Goal: Transaction & Acquisition: Purchase product/service

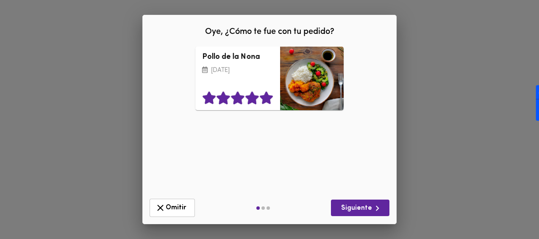
click at [262, 103] on icon at bounding box center [266, 98] width 13 height 13
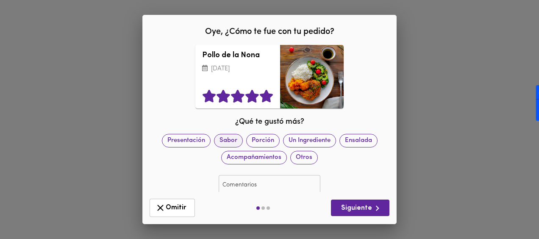
click at [242, 143] on span "Sabor" at bounding box center [228, 140] width 28 height 9
click at [364, 209] on span "Siguiente" at bounding box center [360, 208] width 45 height 11
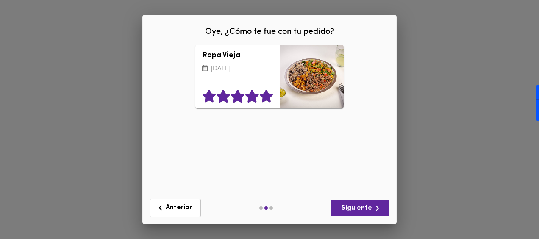
click at [264, 100] on icon at bounding box center [266, 96] width 13 height 13
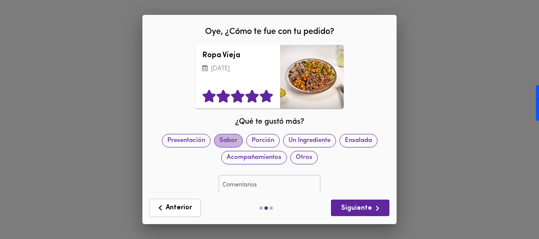
click at [242, 137] on span "Sabor" at bounding box center [228, 140] width 28 height 9
click at [359, 209] on span "Siguiente" at bounding box center [360, 208] width 45 height 11
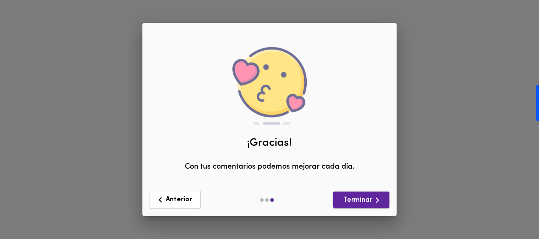
click at [359, 209] on div "Anterior Terminar" at bounding box center [269, 199] width 247 height 25
click at [360, 198] on span "Terminar" at bounding box center [361, 200] width 43 height 11
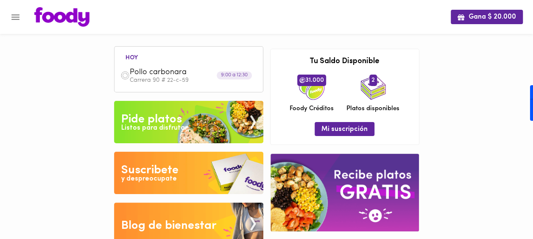
click at [184, 122] on img at bounding box center [188, 122] width 149 height 42
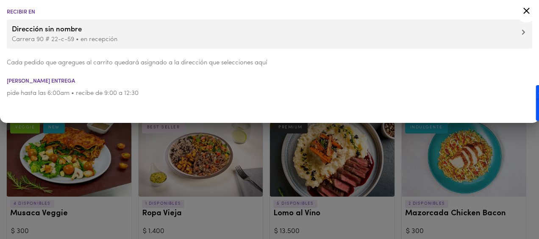
click at [530, 11] on icon at bounding box center [526, 11] width 11 height 11
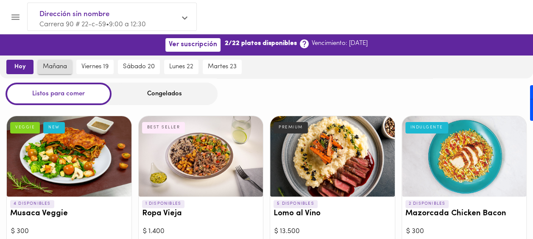
click at [56, 65] on span "mañana" at bounding box center [55, 67] width 24 height 8
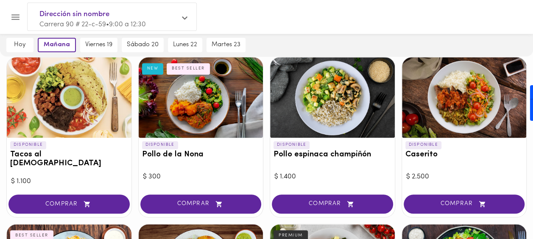
scroll to position [385, 0]
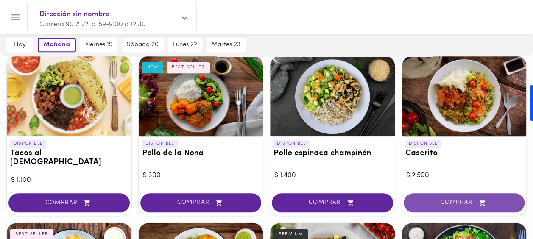
click at [435, 193] on button "COMPRAR" at bounding box center [464, 202] width 121 height 19
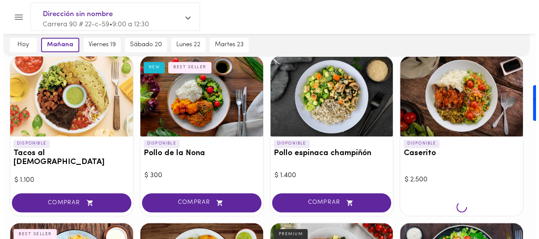
scroll to position [386, 0]
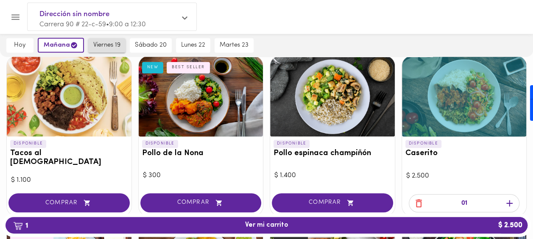
click at [100, 46] on span "viernes 19" at bounding box center [106, 46] width 27 height 8
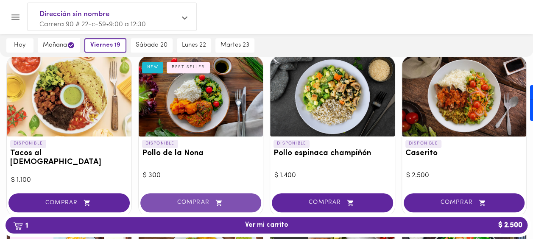
click at [200, 198] on button "COMPRAR" at bounding box center [200, 202] width 121 height 19
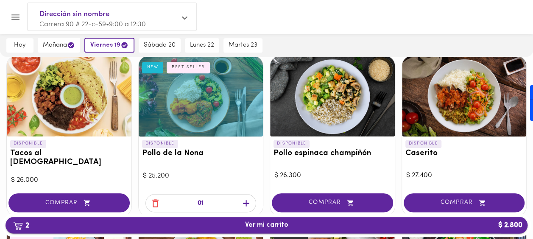
click at [298, 225] on span "2 Ver mi carrito $ 2.800" at bounding box center [266, 225] width 508 height 8
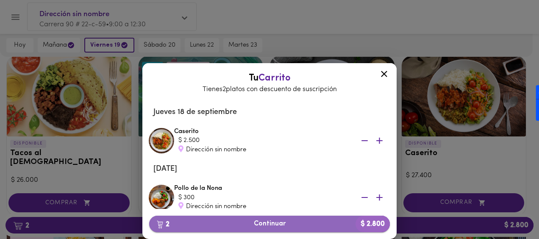
click at [270, 224] on span "2 Continuar $ 2.800" at bounding box center [269, 224] width 227 height 8
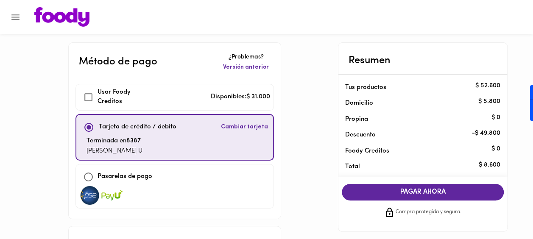
checkbox input "true"
click at [411, 192] on span "COMPRAR AHORA" at bounding box center [422, 192] width 145 height 8
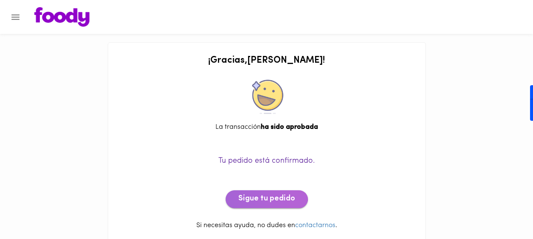
click at [254, 195] on span "Sigue tu pedido" at bounding box center [266, 199] width 57 height 9
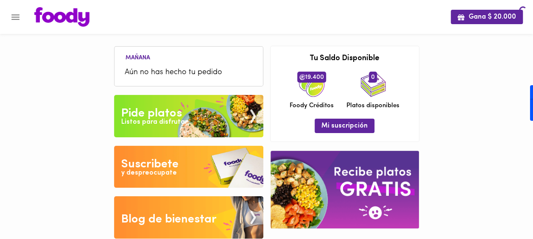
click at [254, 195] on div "Mañana Aún no has hecho tu pedido Tu pago contraentrega por $- está pendiente ,…" at bounding box center [189, 137] width 156 height 209
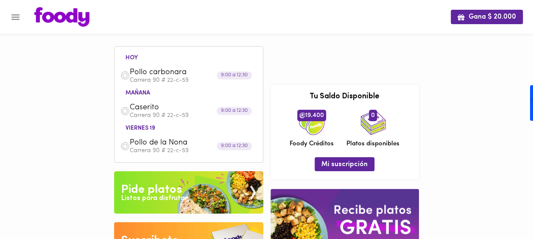
click at [19, 17] on icon "Menu" at bounding box center [15, 17] width 8 height 6
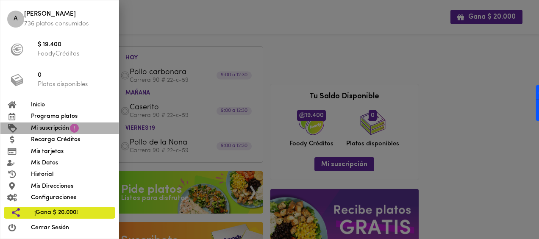
click at [52, 128] on span "Mi suscripción" at bounding box center [50, 128] width 38 height 9
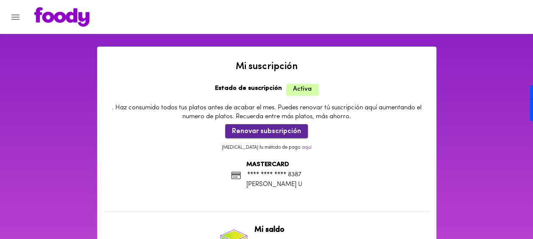
click at [256, 131] on span "Renovar subscripción" at bounding box center [266, 132] width 69 height 8
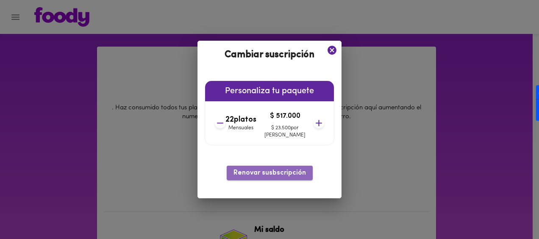
click at [271, 175] on span "Renovar susbscripción" at bounding box center [270, 173] width 72 height 8
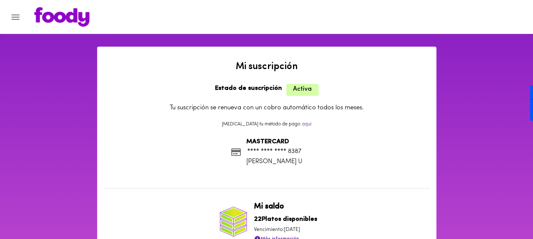
click at [15, 13] on icon "Menu" at bounding box center [15, 17] width 11 height 11
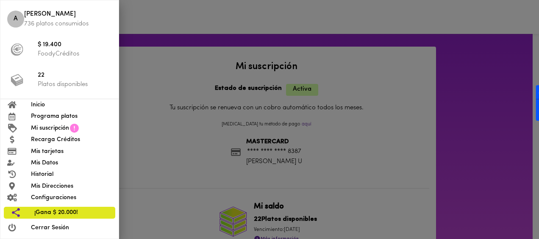
click at [43, 115] on span "Programa platos" at bounding box center [71, 116] width 81 height 9
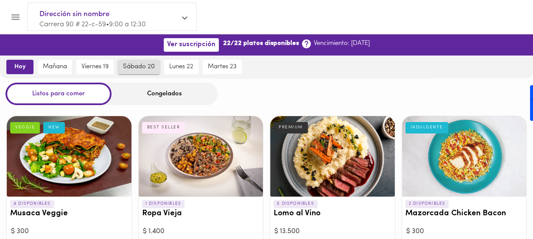
click at [143, 69] on span "sábado 20" at bounding box center [139, 67] width 32 height 8
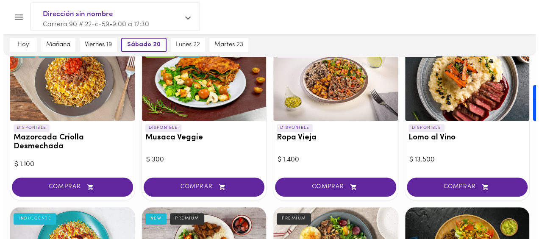
scroll to position [103, 0]
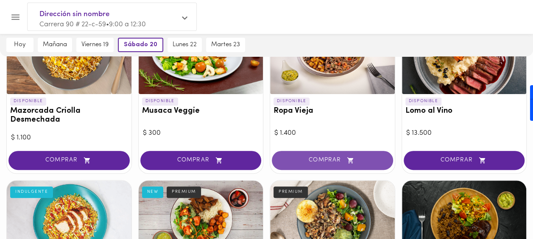
click at [312, 162] on span "COMPRAR" at bounding box center [332, 160] width 100 height 7
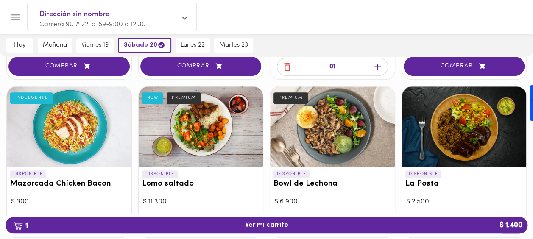
scroll to position [198, 0]
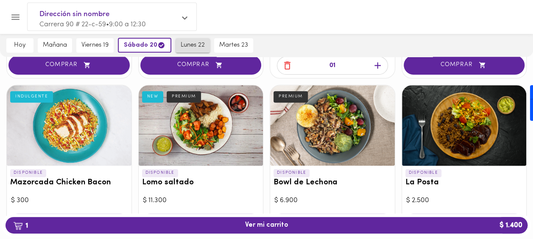
click at [193, 47] on span "lunes 22" at bounding box center [193, 46] width 24 height 8
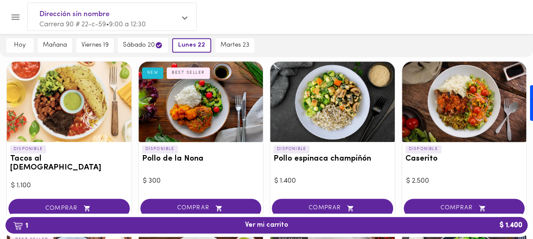
scroll to position [381, 0]
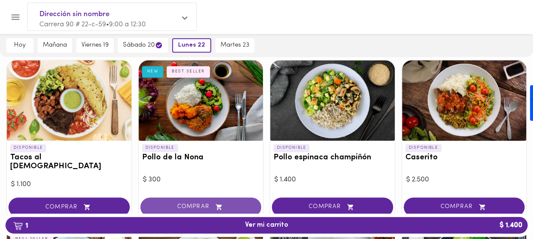
click at [197, 198] on button "COMPRAR" at bounding box center [200, 207] width 121 height 19
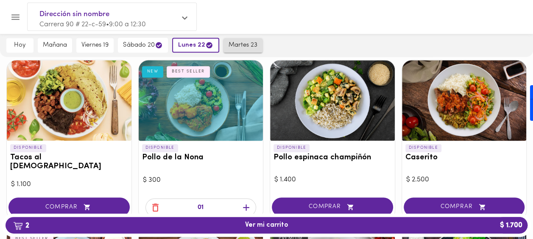
click at [232, 46] on span "martes 23" at bounding box center [242, 46] width 29 height 8
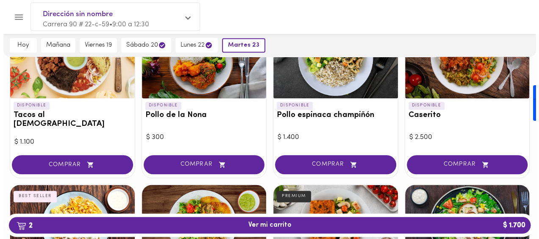
scroll to position [411, 0]
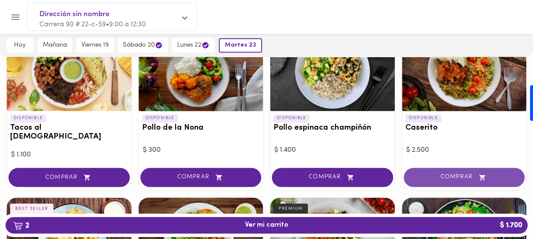
click at [447, 174] on span "COMPRAR" at bounding box center [464, 177] width 100 height 7
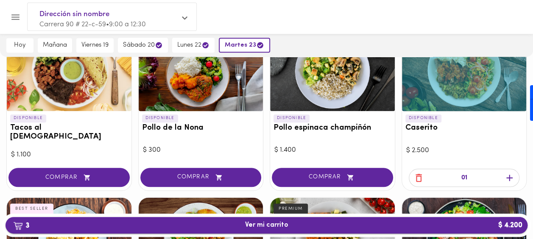
click at [338, 220] on button "3 Ver mi carrito $ 4.200" at bounding box center [267, 225] width 522 height 17
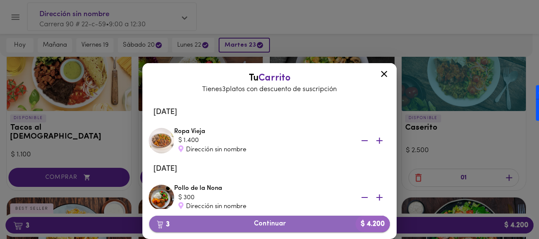
click at [307, 220] on span "3 Continuar $ 4.200" at bounding box center [269, 224] width 227 height 8
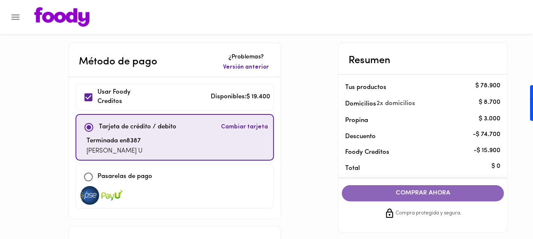
click at [408, 186] on button "COMPRAR AHORA" at bounding box center [423, 193] width 162 height 16
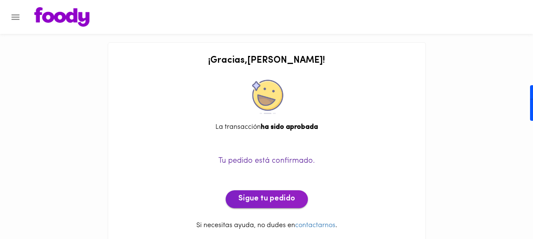
click at [277, 205] on button "Sigue tu pedido" at bounding box center [267, 199] width 82 height 18
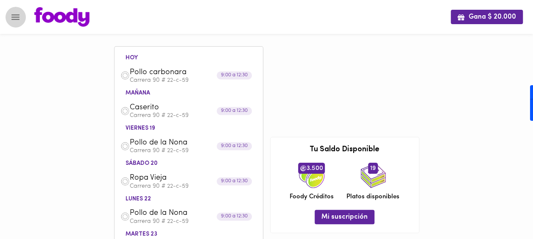
click at [16, 19] on icon "Menu" at bounding box center [15, 17] width 8 height 6
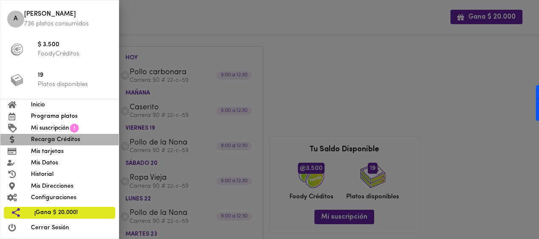
click at [50, 141] on span "Recarga Créditos" at bounding box center [71, 139] width 81 height 9
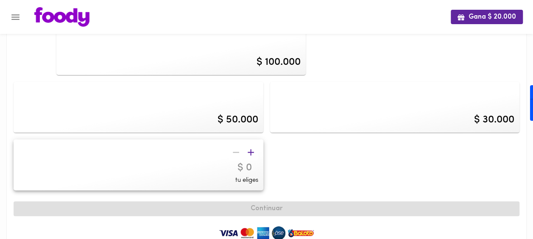
scroll to position [23, 0]
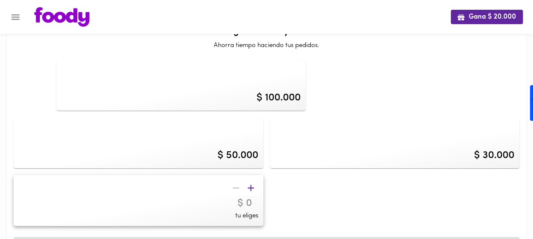
click at [237, 186] on div at bounding box center [243, 188] width 30 height 15
click at [245, 203] on input "number" at bounding box center [199, 204] width 118 height 12
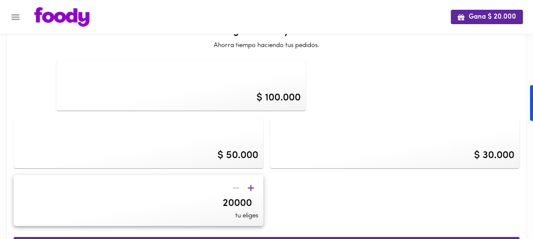
type input "200000"
click at [459, 199] on div "$ 100.000 $ 50.000 $ 30.000 200000 tu eliges" at bounding box center [266, 142] width 512 height 173
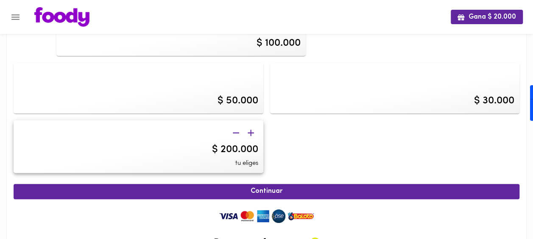
scroll to position [79, 0]
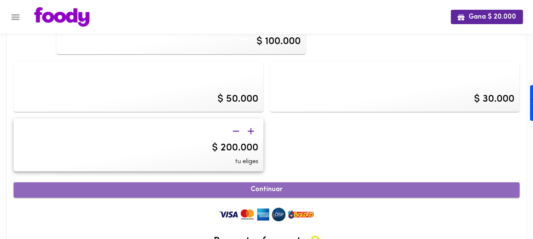
click at [301, 189] on span "Continuar" at bounding box center [266, 190] width 487 height 8
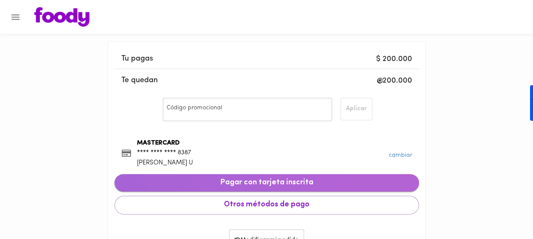
click at [278, 184] on span "Pagar con tarjeta inscrita" at bounding box center [266, 182] width 291 height 9
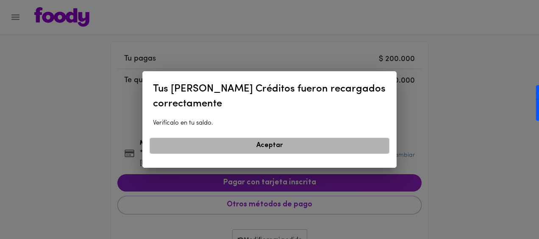
click at [238, 145] on span "Aceptar" at bounding box center [269, 146] width 229 height 8
